Goal: Task Accomplishment & Management: Use online tool/utility

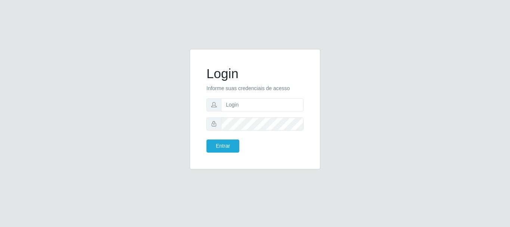
click at [247, 112] on form "Login Informe suas credenciais de acesso Entrar" at bounding box center [255, 109] width 97 height 87
click at [243, 110] on input "text" at bounding box center [262, 104] width 83 height 13
type input "rose@gcestao"
click at [238, 132] on form "Login Informe suas credenciais de acesso rose@gcestao Entrar" at bounding box center [255, 109] width 97 height 87
click at [221, 145] on button "Entrar" at bounding box center [223, 145] width 33 height 13
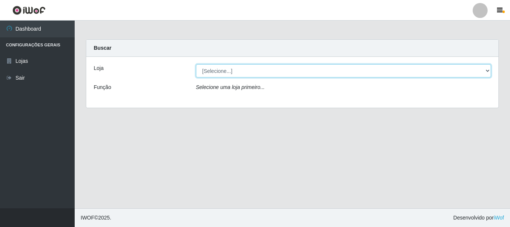
click at [303, 71] on select "[Selecione...] O Cestão - Geisel" at bounding box center [343, 70] width 295 height 13
select select "224"
click at [196, 64] on select "[Selecione...] O Cestão - Geisel" at bounding box center [343, 70] width 295 height 13
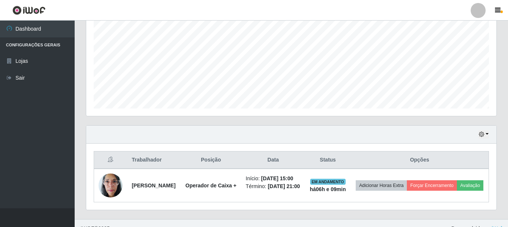
scroll to position [175, 0]
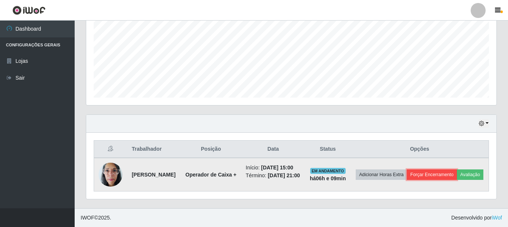
click at [451, 169] on button "Forçar Encerramento" at bounding box center [432, 174] width 50 height 10
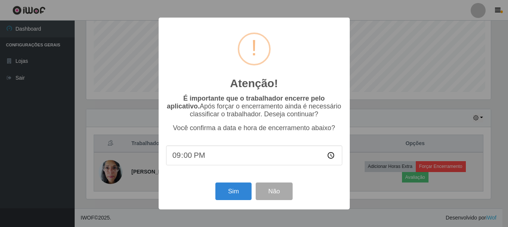
scroll to position [155, 407]
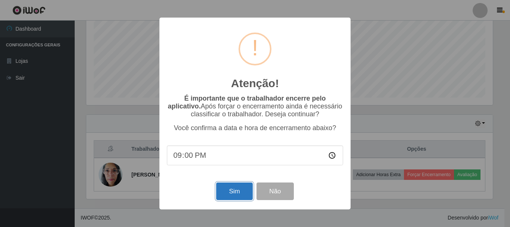
click at [219, 193] on button "Sim" at bounding box center [234, 191] width 36 height 18
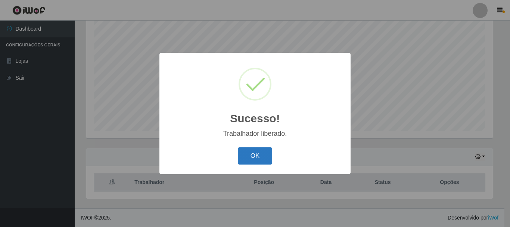
click at [246, 158] on button "OK" at bounding box center [255, 156] width 35 height 18
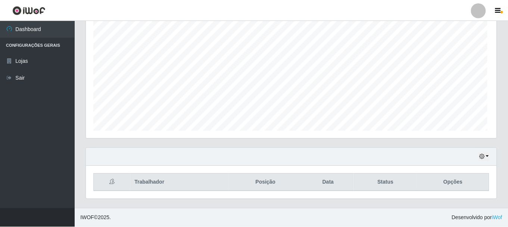
scroll to position [155, 411]
